Goal: Find contact information

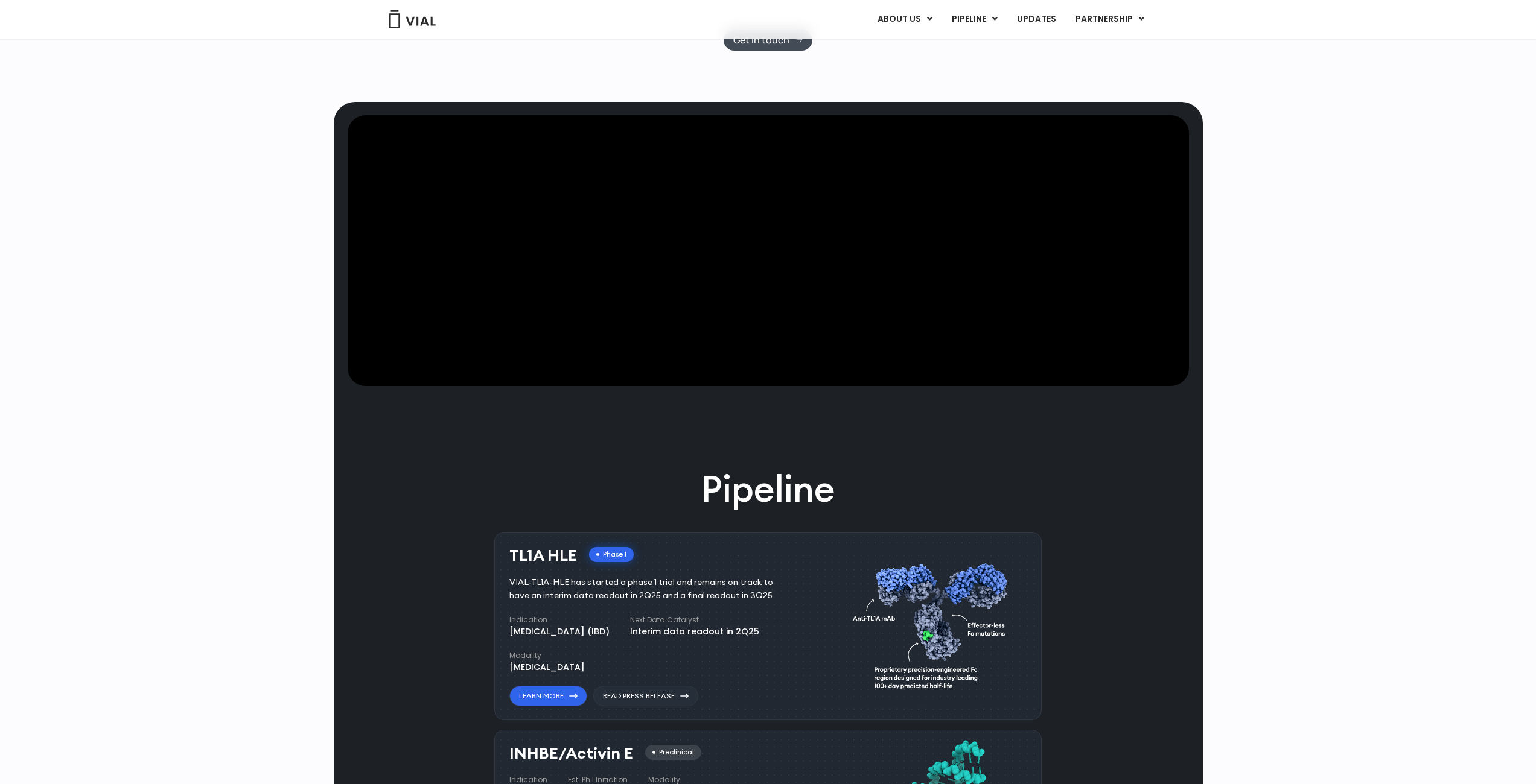
scroll to position [543, 0]
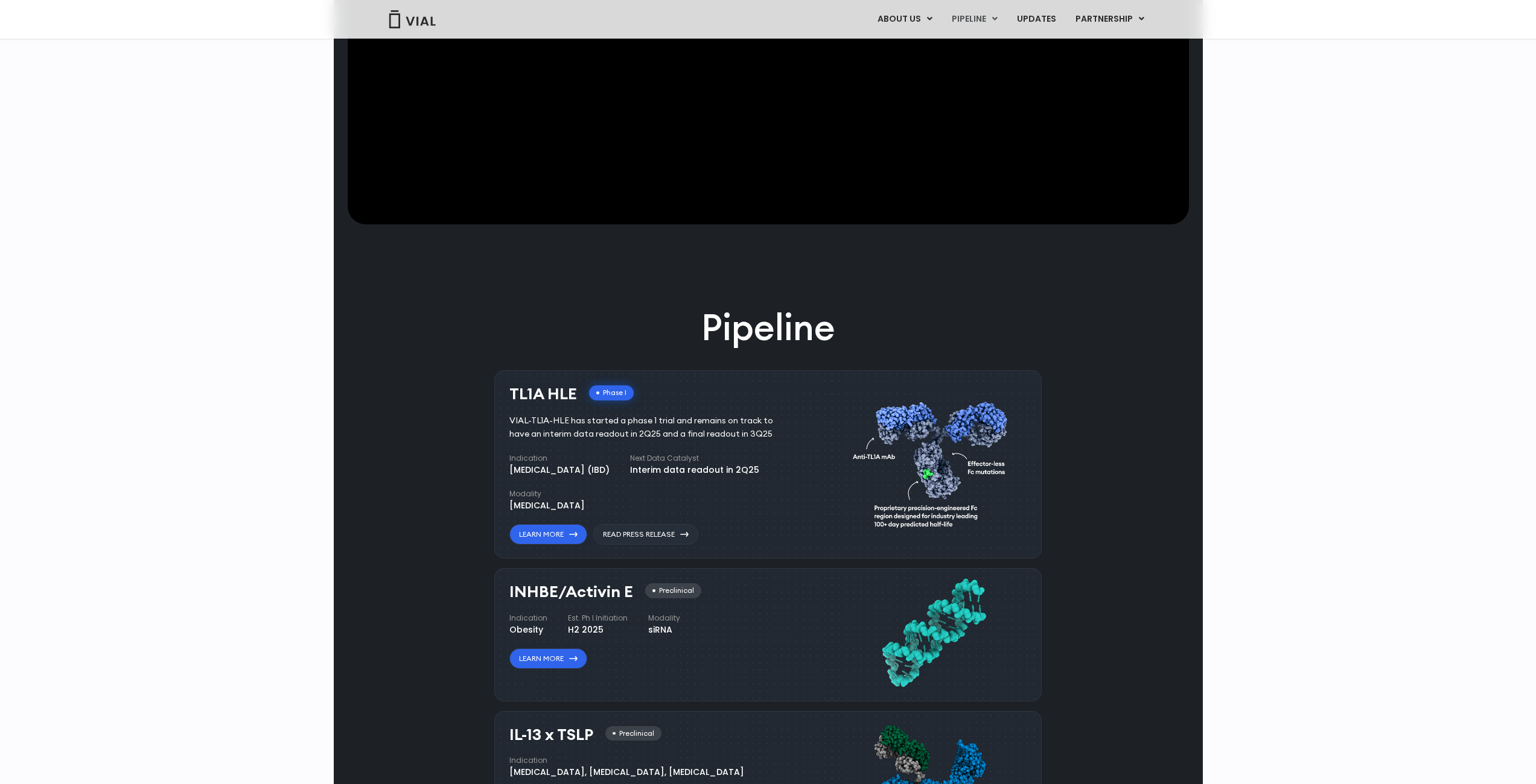
drag, startPoint x: 1315, startPoint y: 499, endPoint x: 1310, endPoint y: 483, distance: 16.8
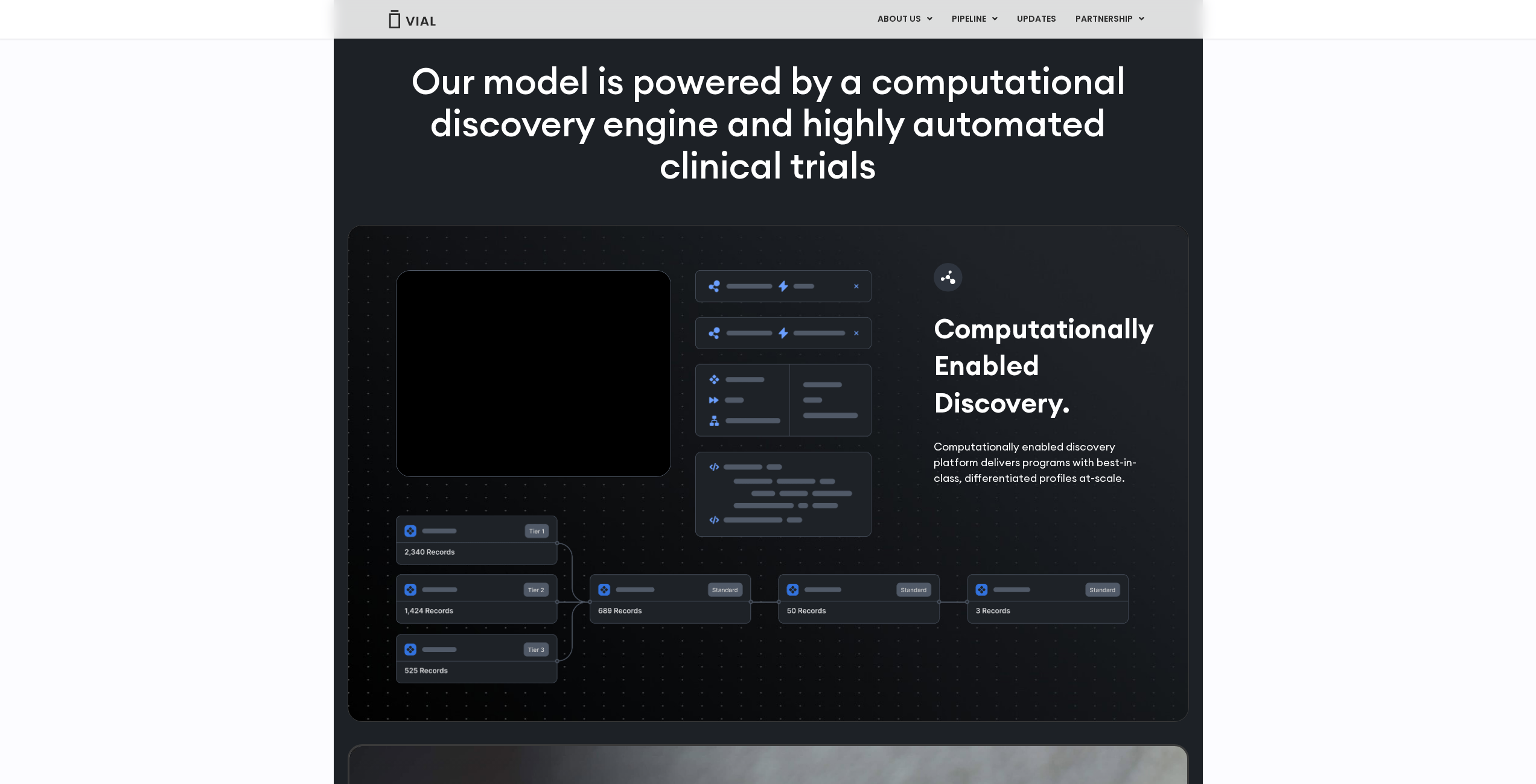
scroll to position [3217, 0]
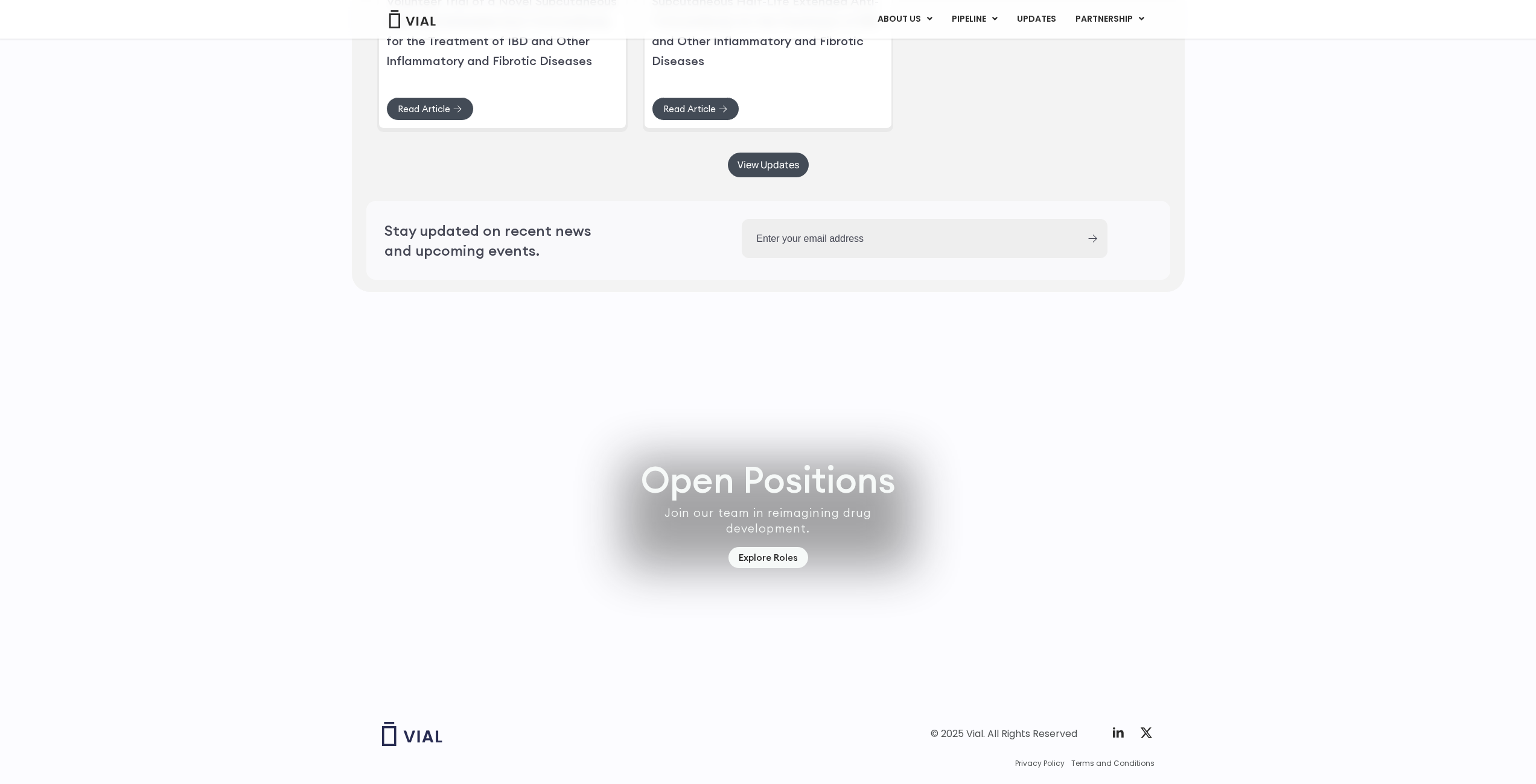
drag, startPoint x: 1303, startPoint y: 507, endPoint x: 1320, endPoint y: 716, distance: 209.7
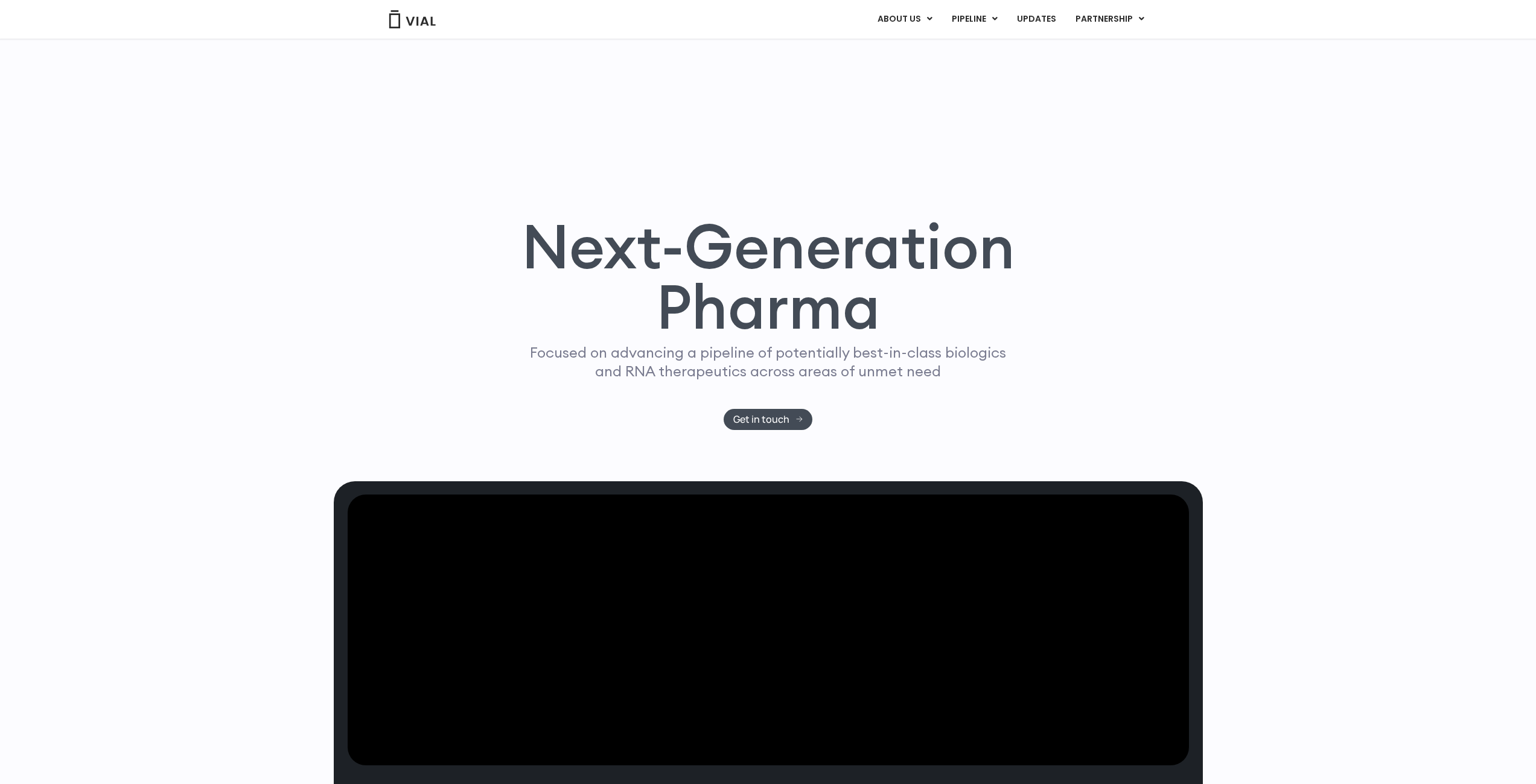
scroll to position [0, 0]
